Goal: Task Accomplishment & Management: Manage account settings

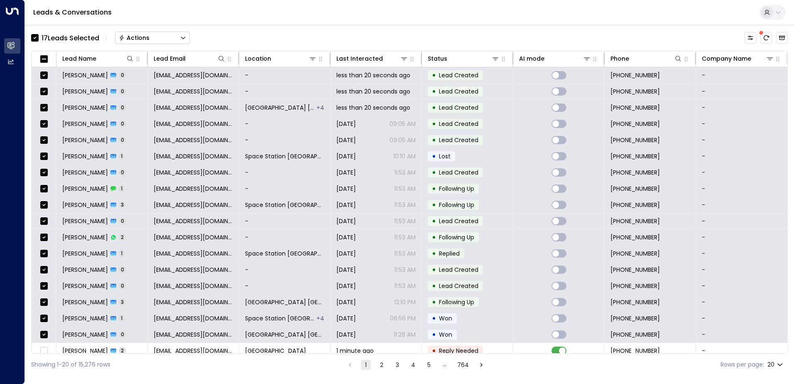
click at [161, 41] on button "Actions" at bounding box center [152, 38] width 75 height 12
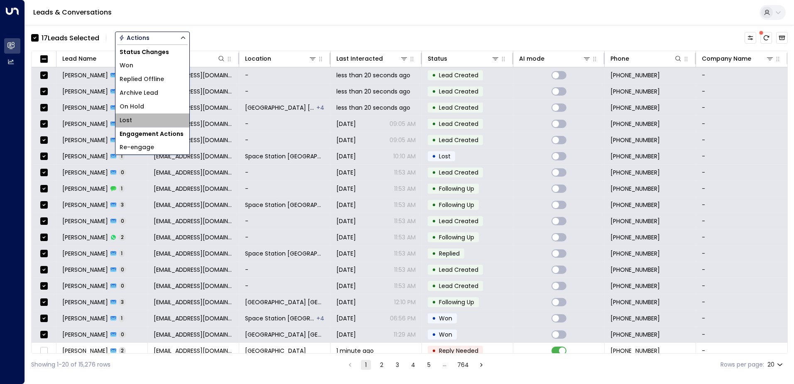
click at [150, 117] on li "Lost" at bounding box center [152, 120] width 74 height 14
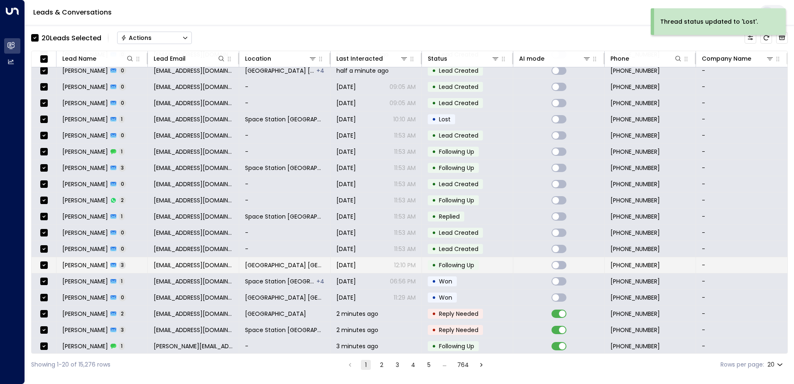
scroll to position [41, 0]
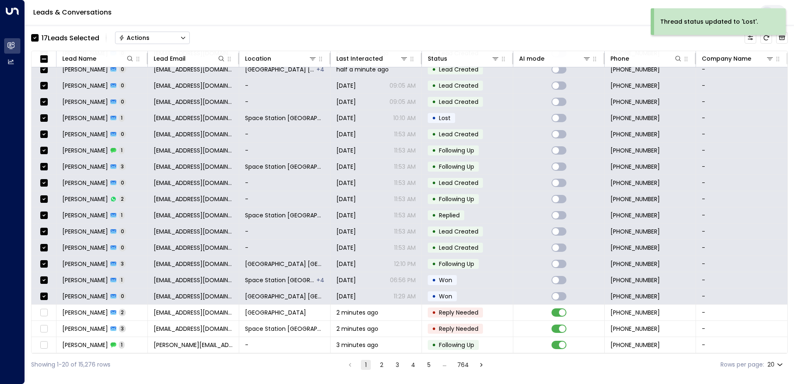
click at [155, 35] on button "Actions" at bounding box center [152, 38] width 75 height 12
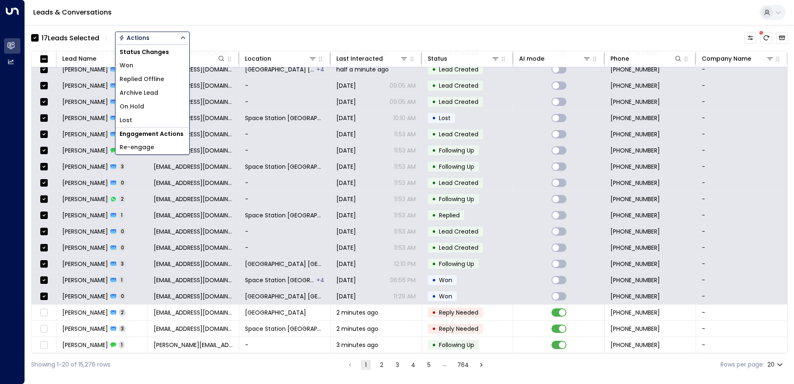
click at [162, 88] on li "Archive Lead" at bounding box center [152, 93] width 74 height 14
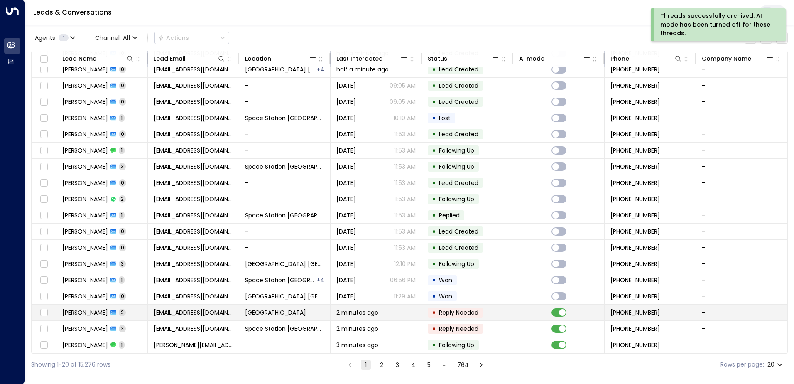
click at [287, 310] on span "[GEOGRAPHIC_DATA]" at bounding box center [275, 312] width 61 height 8
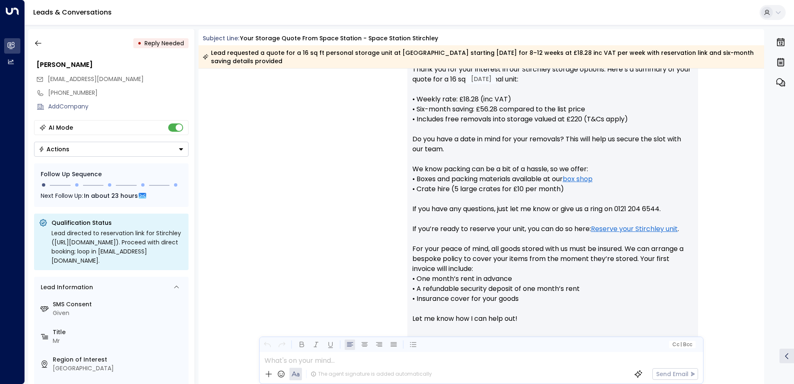
scroll to position [290, 0]
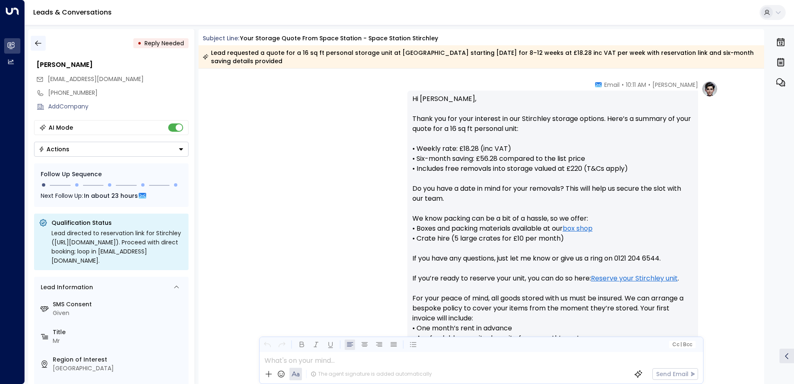
click at [38, 43] on icon "button" at bounding box center [38, 43] width 8 height 8
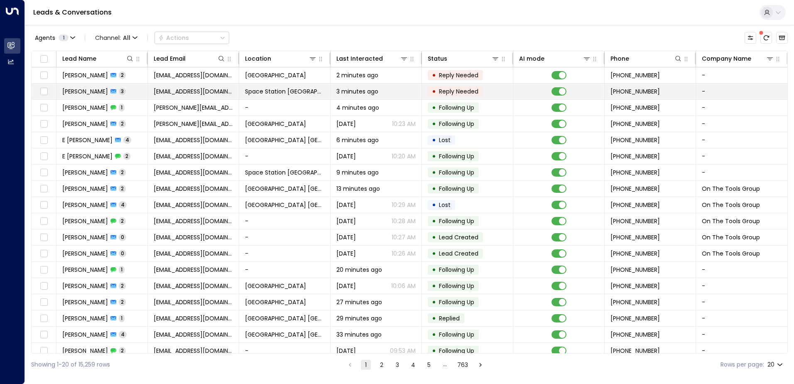
click at [291, 92] on span "Space Station [GEOGRAPHIC_DATA]" at bounding box center [284, 91] width 79 height 8
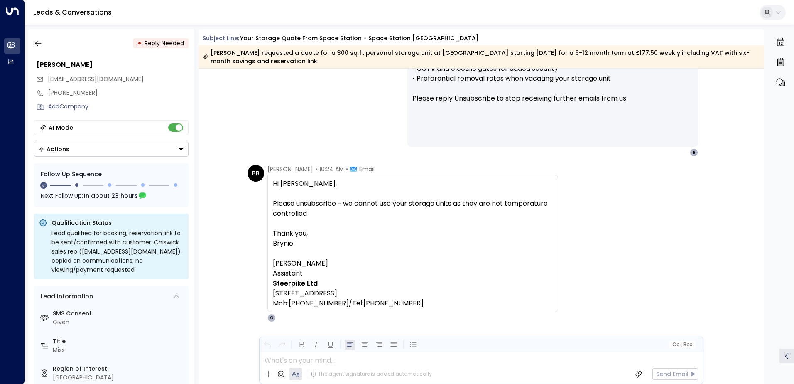
scroll to position [892, 0]
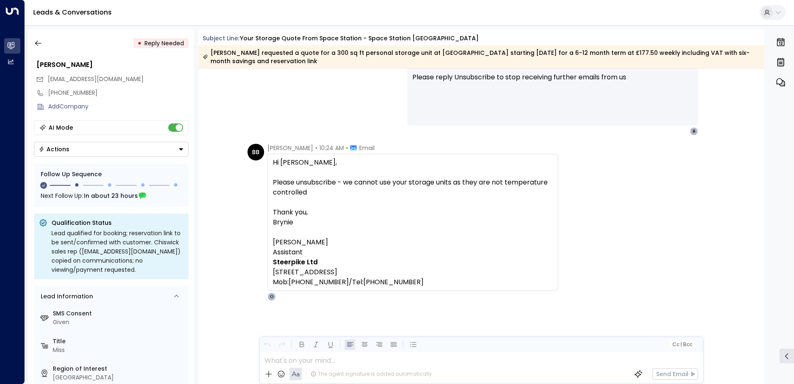
click at [48, 43] on div "• Reply Needed" at bounding box center [111, 43] width 154 height 15
click at [35, 43] on icon "button" at bounding box center [38, 43] width 6 height 5
